Goal: Information Seeking & Learning: Compare options

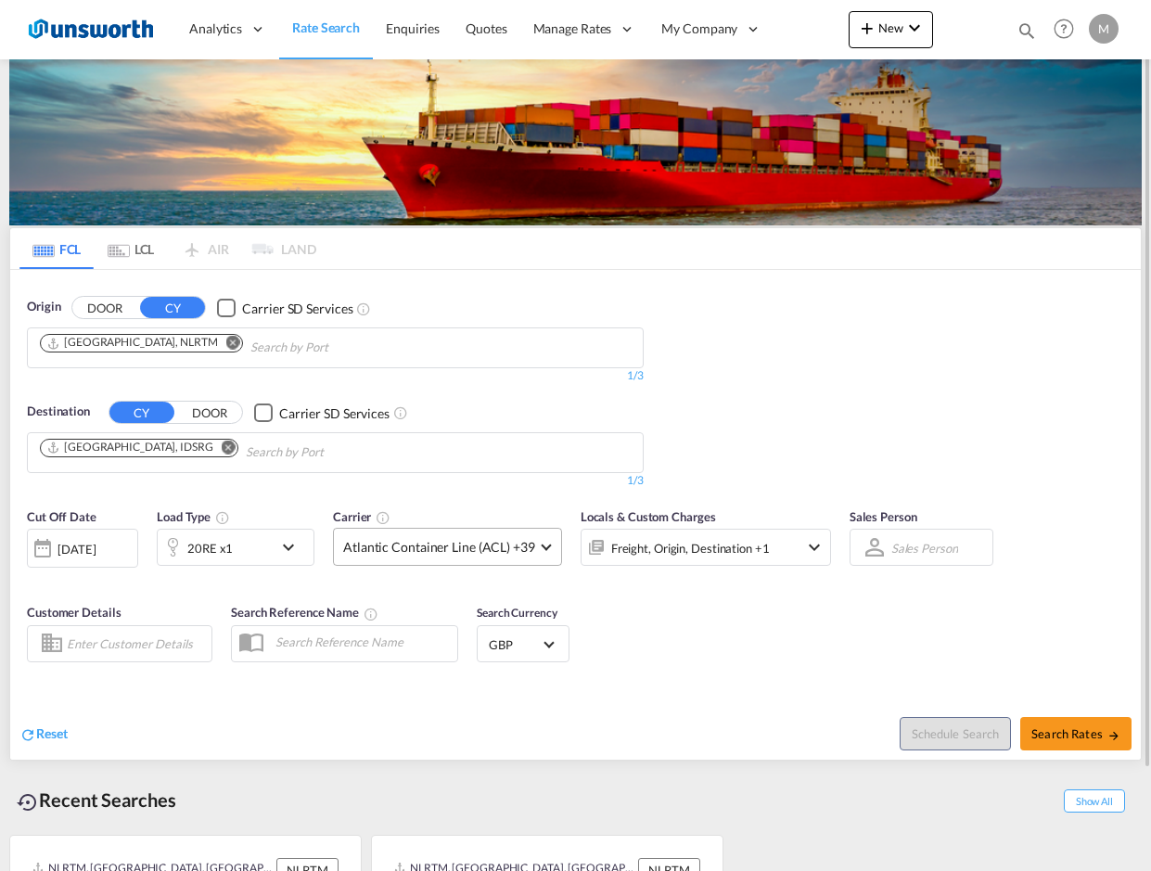
click at [446, 556] on span "Atlantic Container Line (ACL) +39" at bounding box center [439, 547] width 192 height 19
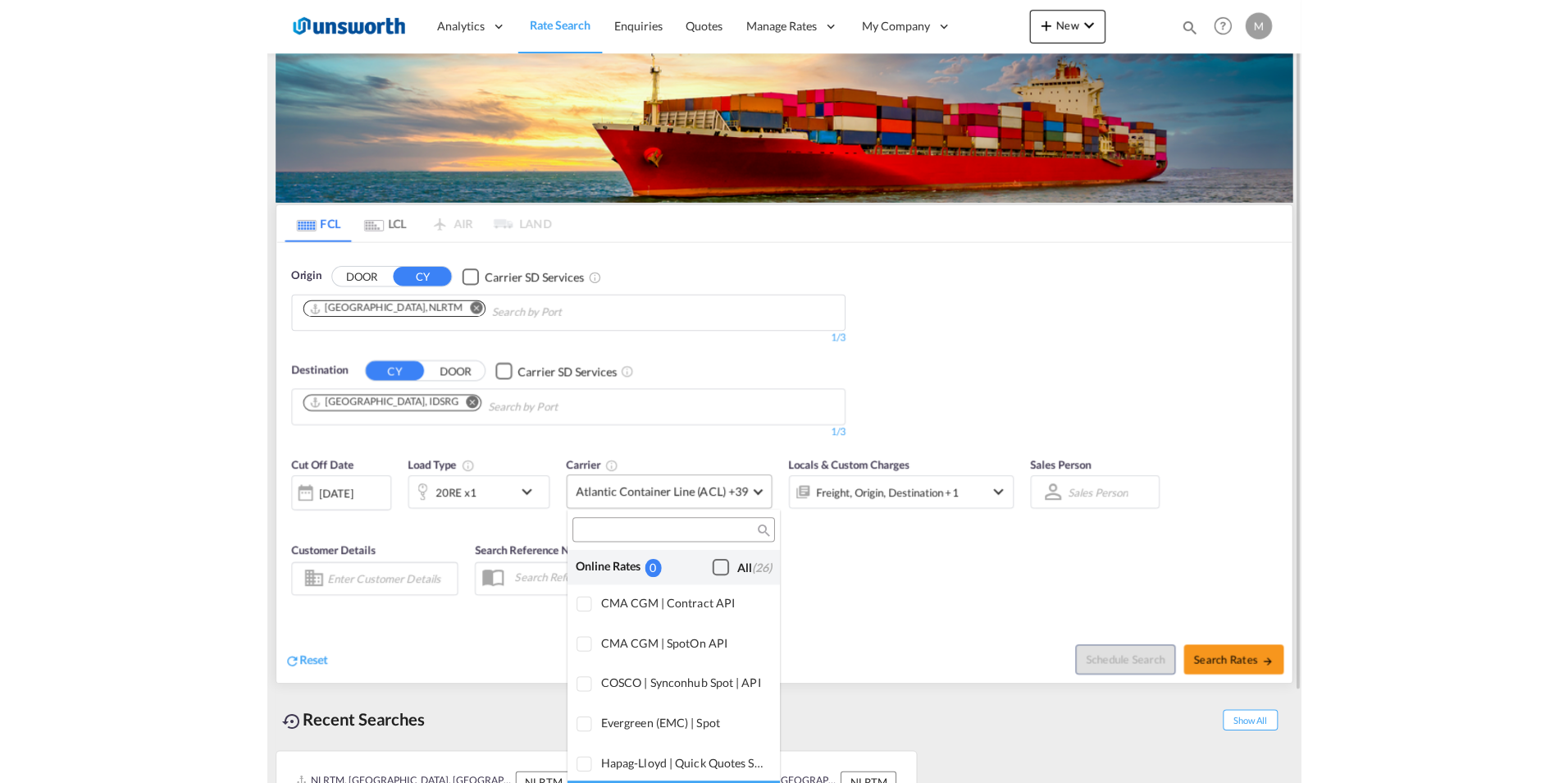
scroll to position [1002, 0]
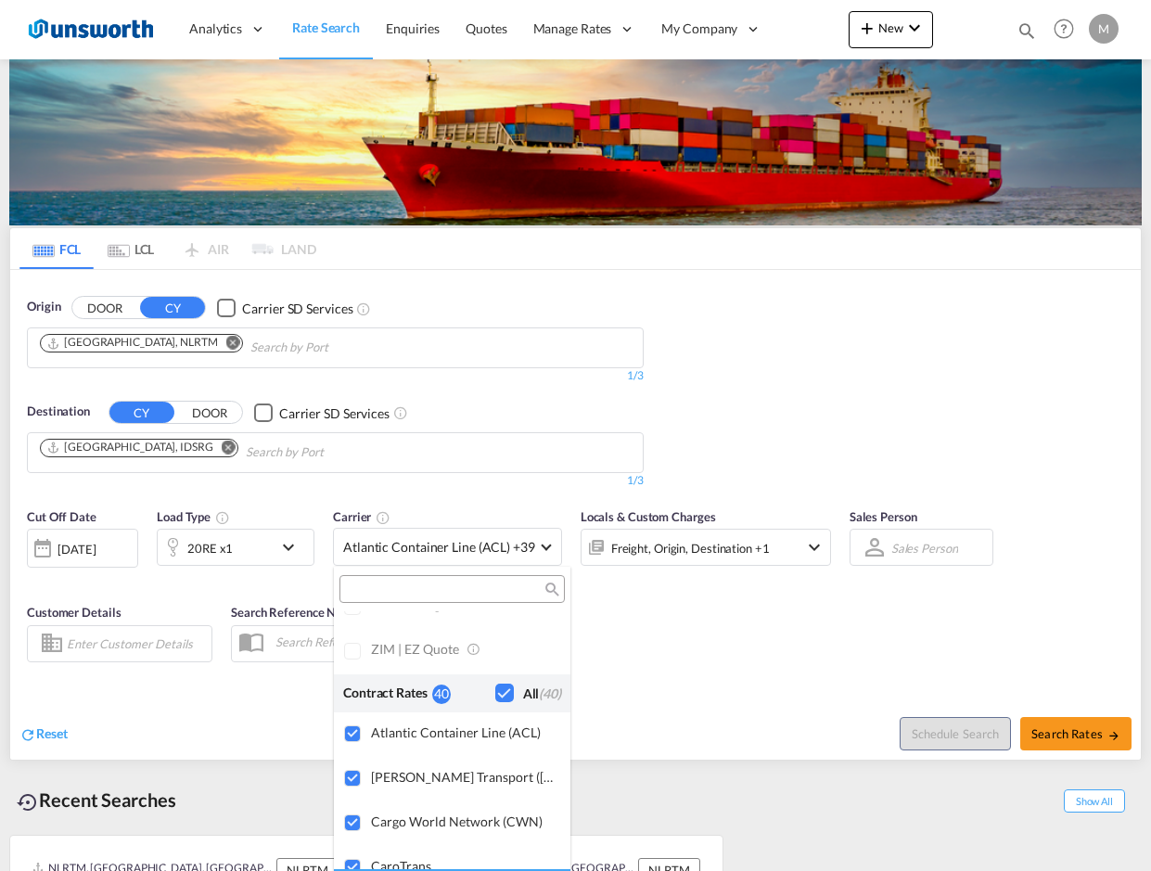
click at [1062, 728] on md-backdrop at bounding box center [575, 435] width 1151 height 871
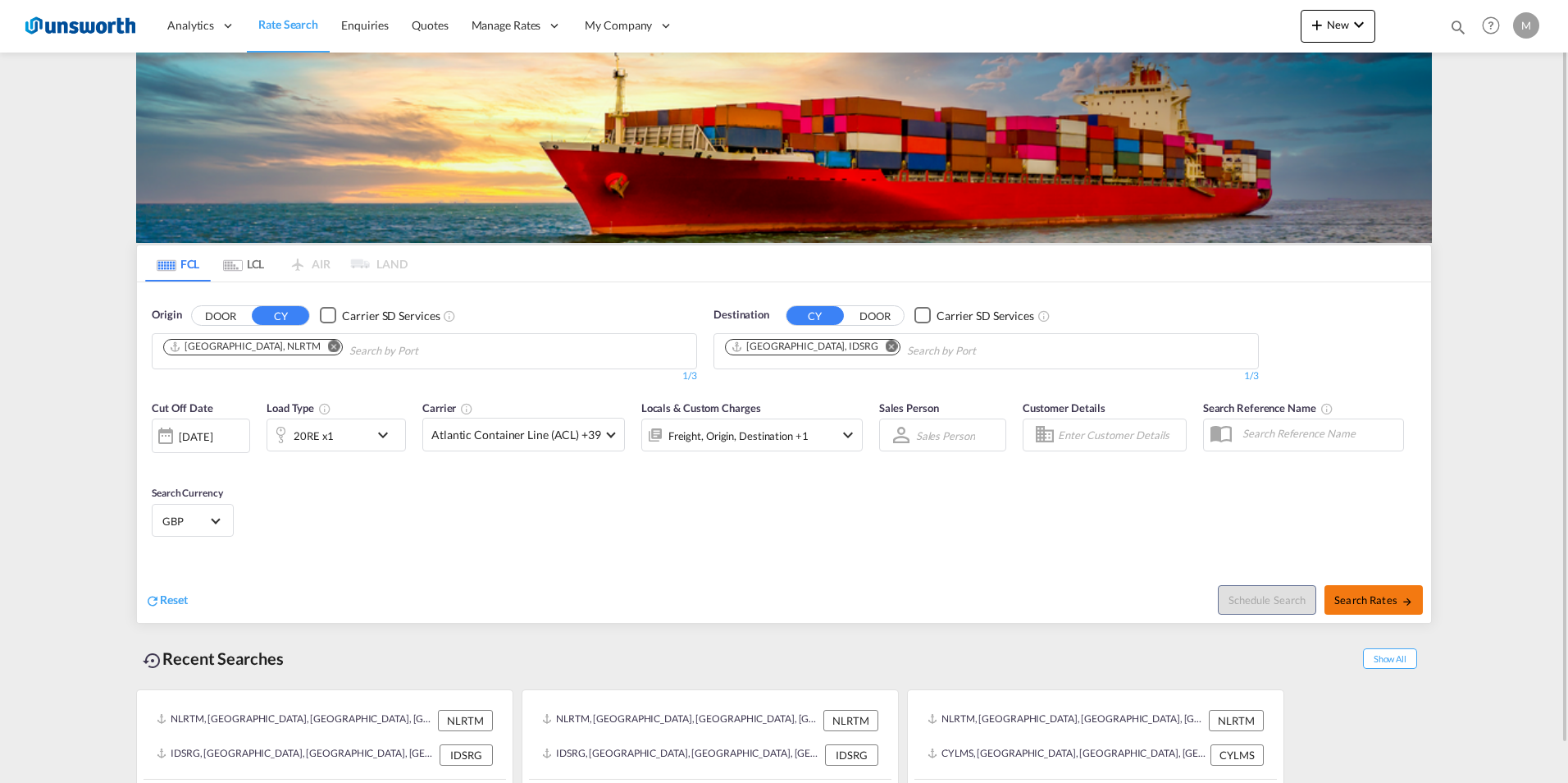
click at [1017, 595] on span "Search Rates" at bounding box center [1373, 600] width 79 height 13
type input "NLRTM to IDSRG / [DATE]"
